Goal: Task Accomplishment & Management: Use online tool/utility

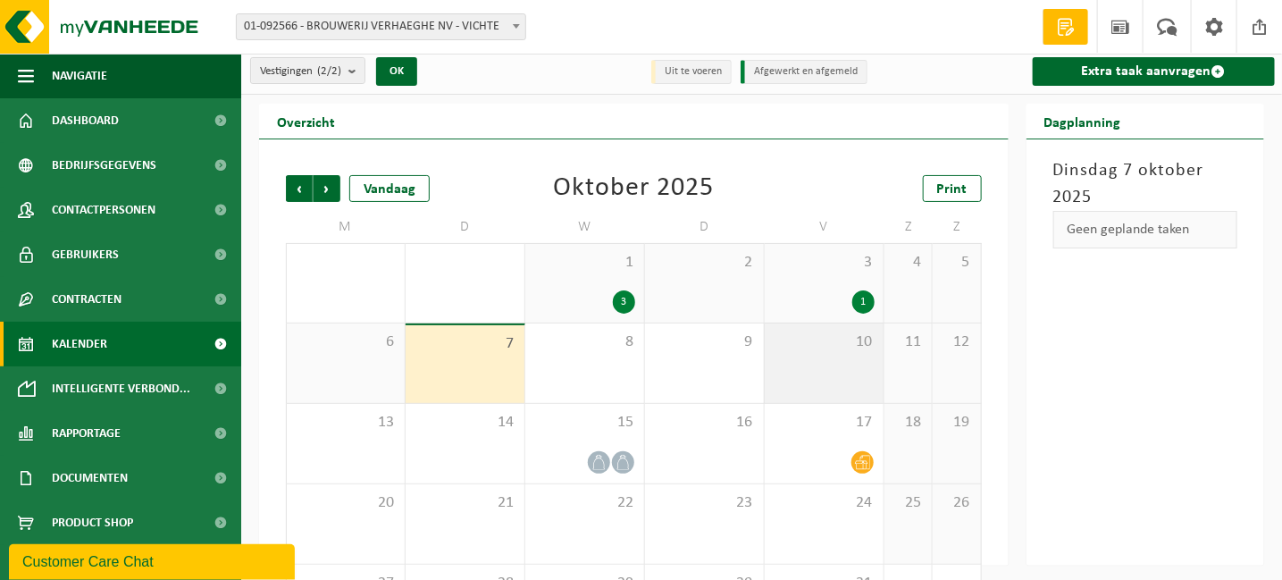
scroll to position [88, 0]
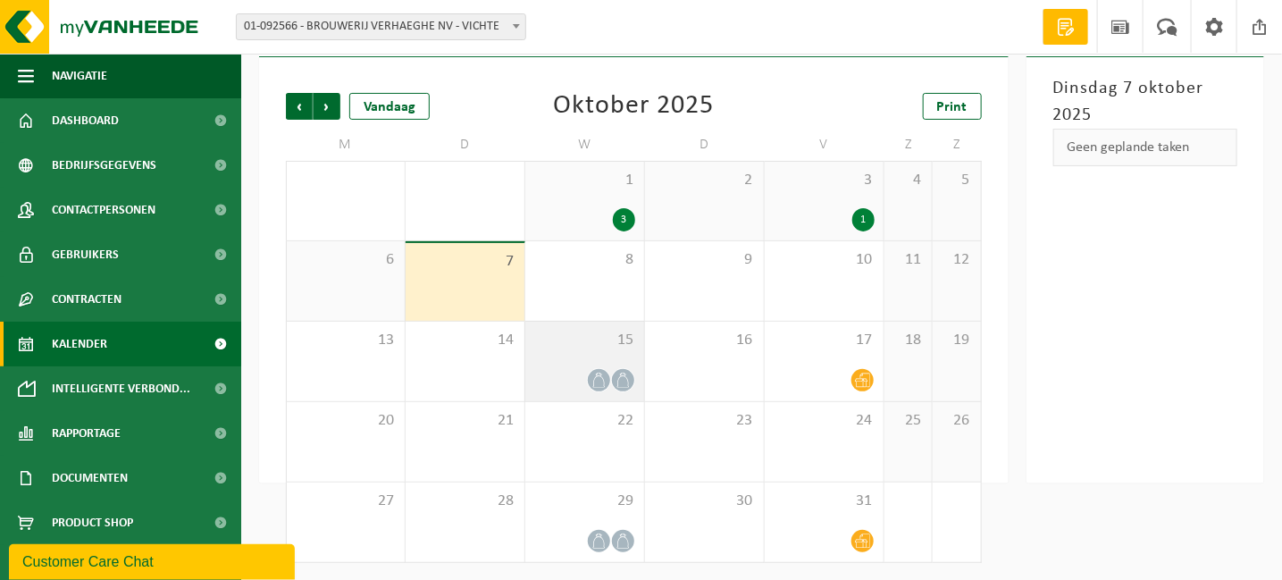
click at [603, 362] on div "15" at bounding box center [584, 362] width 119 height 80
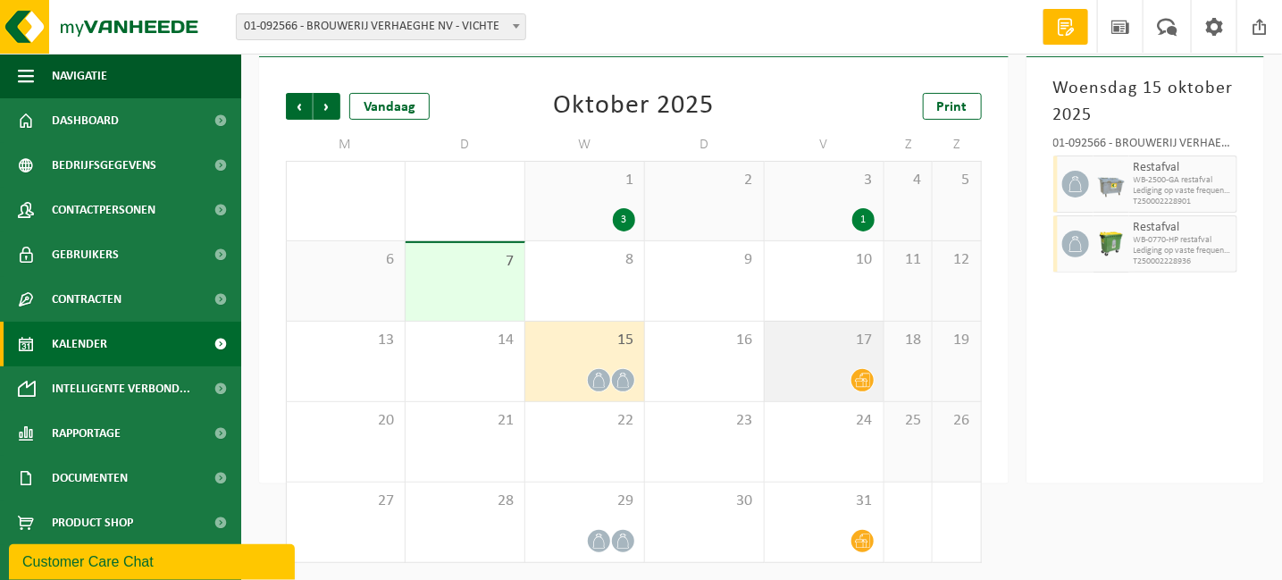
click at [843, 374] on div at bounding box center [824, 380] width 101 height 24
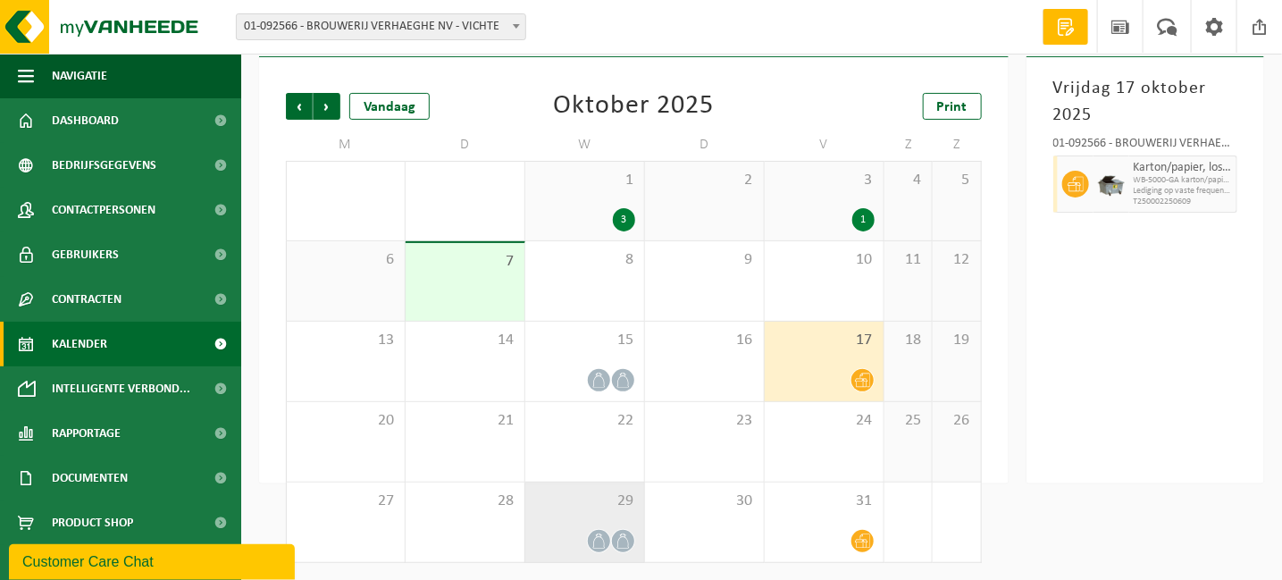
drag, startPoint x: 596, startPoint y: 516, endPoint x: 607, endPoint y: 506, distance: 14.5
click at [600, 514] on div "29" at bounding box center [584, 522] width 119 height 80
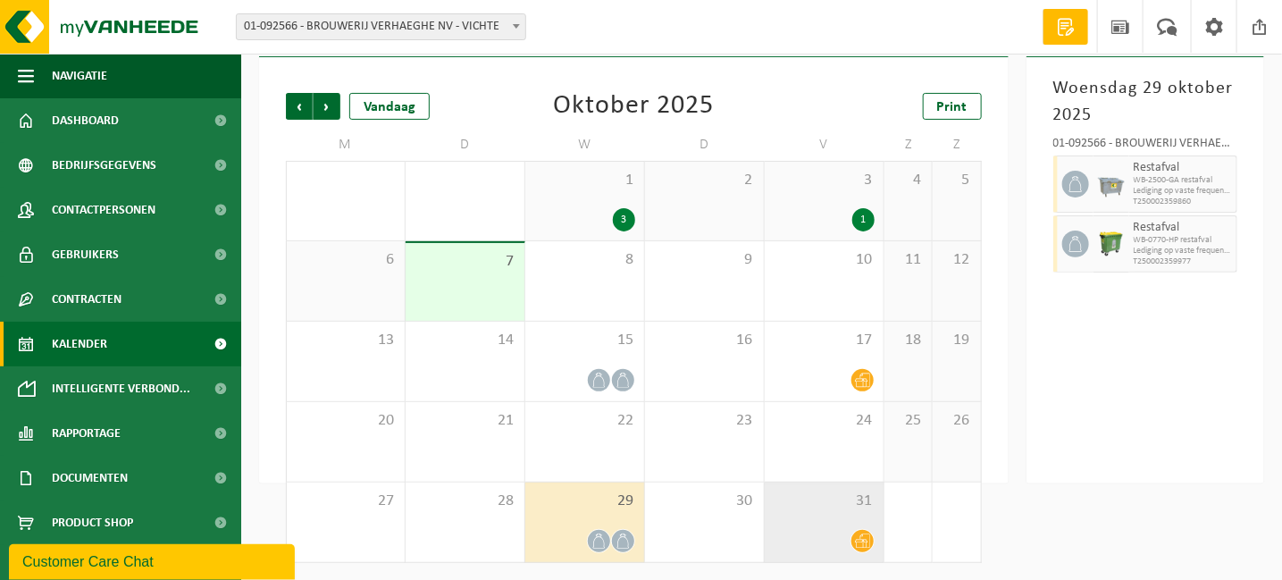
click at [849, 524] on div "31" at bounding box center [824, 522] width 119 height 80
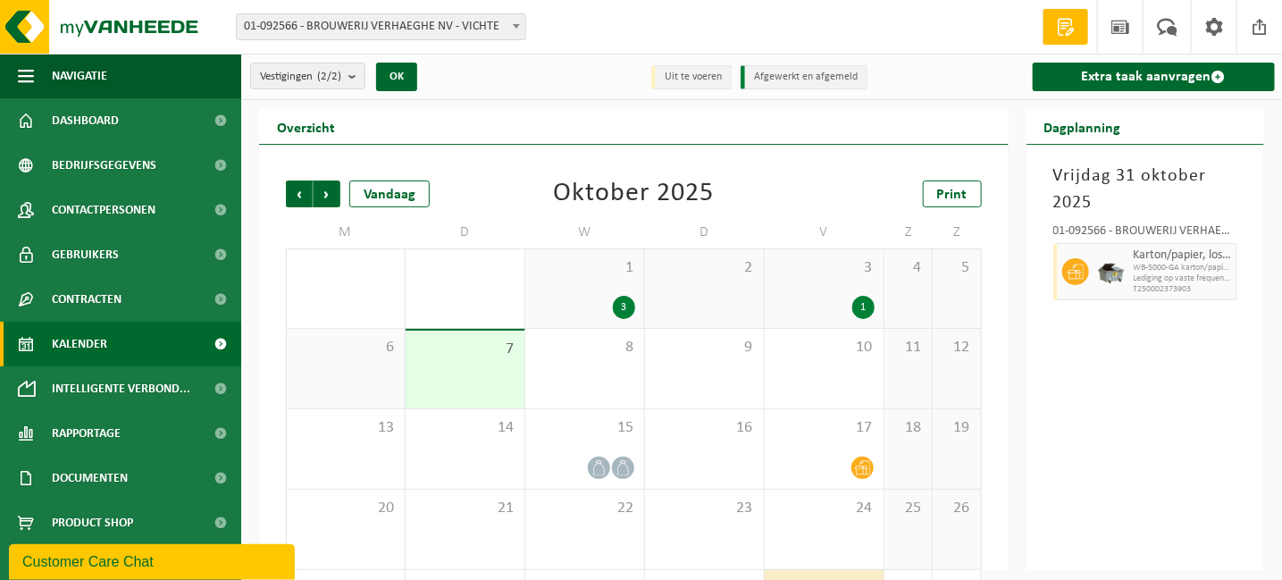
scroll to position [0, 0]
click at [129, 348] on link "Kalender" at bounding box center [120, 344] width 241 height 45
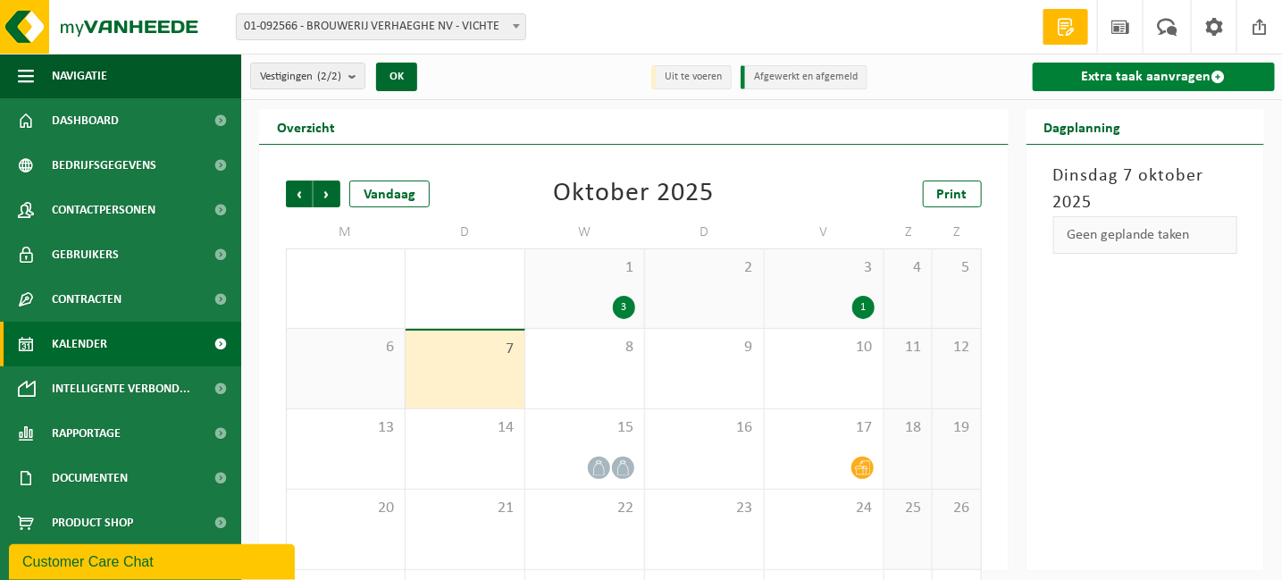
click at [1120, 80] on link "Extra taak aanvragen" at bounding box center [1154, 77] width 242 height 29
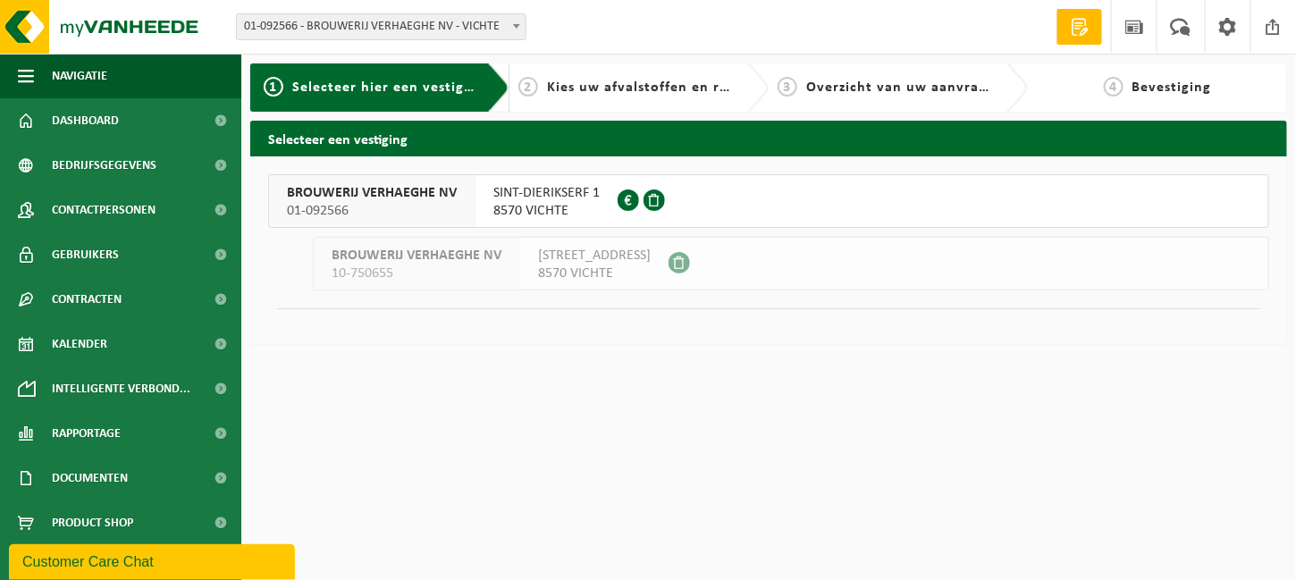
click at [419, 202] on span "01-092566" at bounding box center [372, 211] width 170 height 18
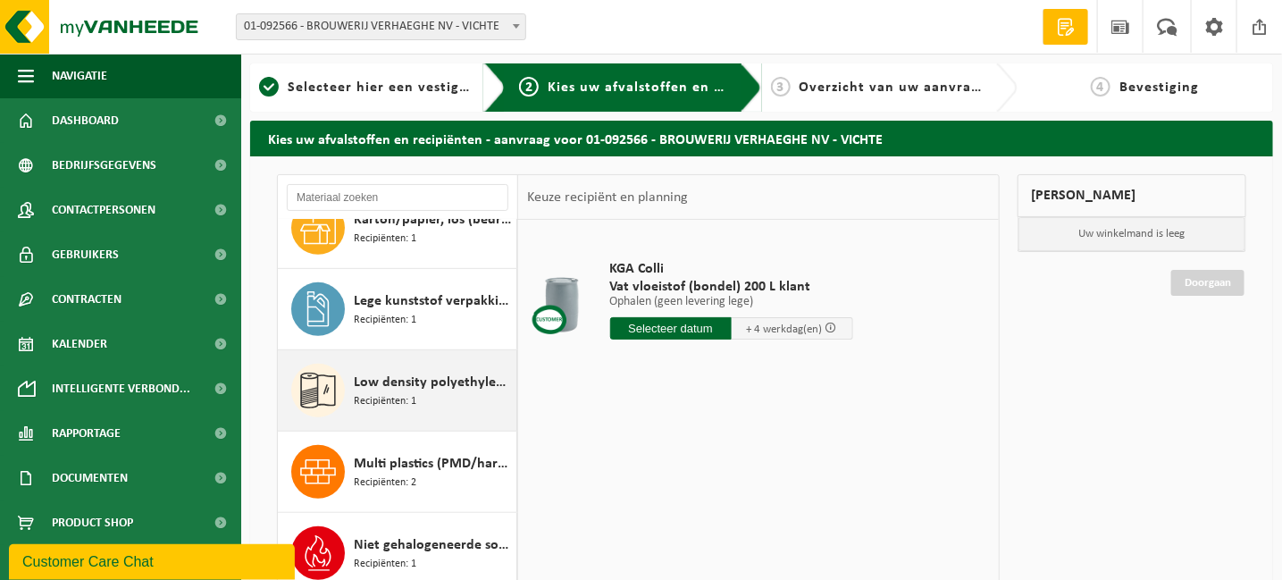
scroll to position [434, 0]
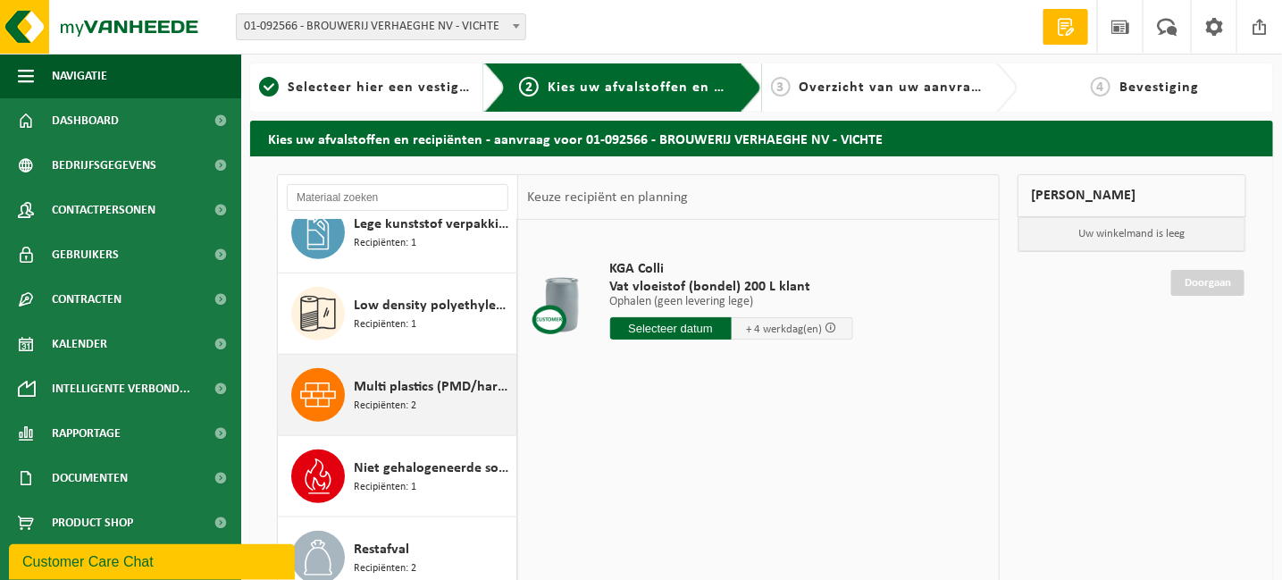
click at [396, 381] on span "Multi plastics (PMD/harde kunststoffen/spanbanden/EPS/folie naturel/folie gemen…" at bounding box center [433, 386] width 158 height 21
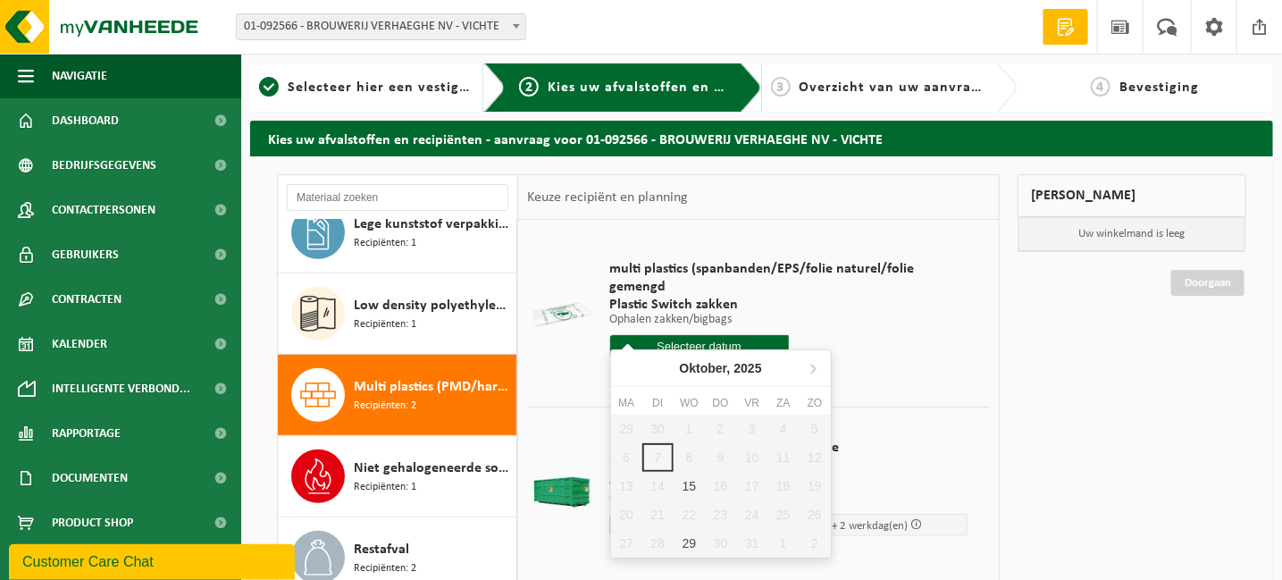
click at [694, 335] on input "text" at bounding box center [699, 346] width 179 height 22
click at [1182, 339] on div "Mijn winkelmand Uw winkelmand is leeg Doorgaan" at bounding box center [1132, 487] width 247 height 626
